Goal: Submit feedback/report problem

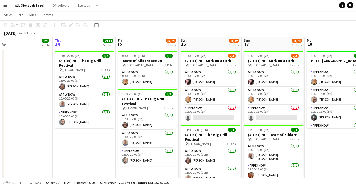
scroll to position [1625, 0]
